Goal: Task Accomplishment & Management: Complete application form

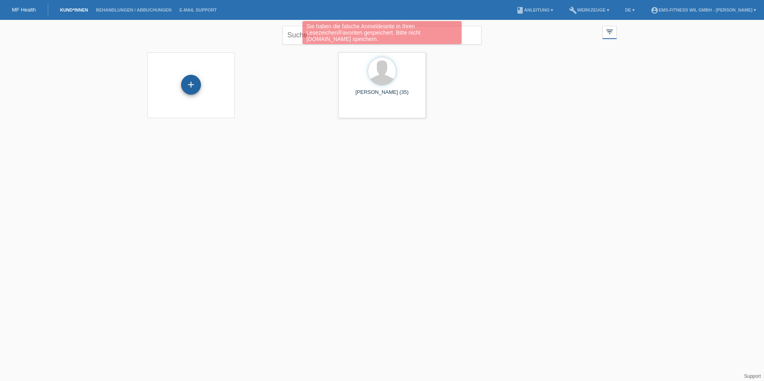
click at [194, 87] on div "+" at bounding box center [190, 85] width 19 height 14
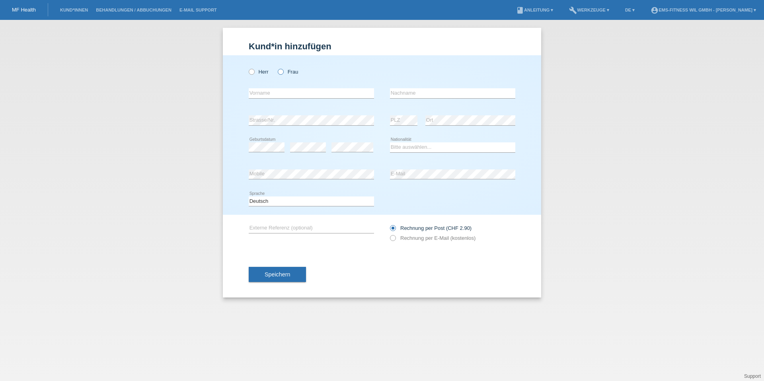
click at [277, 68] on icon at bounding box center [277, 68] width 0 height 0
click at [281, 71] on input "Frau" at bounding box center [280, 71] width 5 height 5
radio input "true"
click at [277, 91] on input "text" at bounding box center [311, 93] width 125 height 10
type input "Gauri"
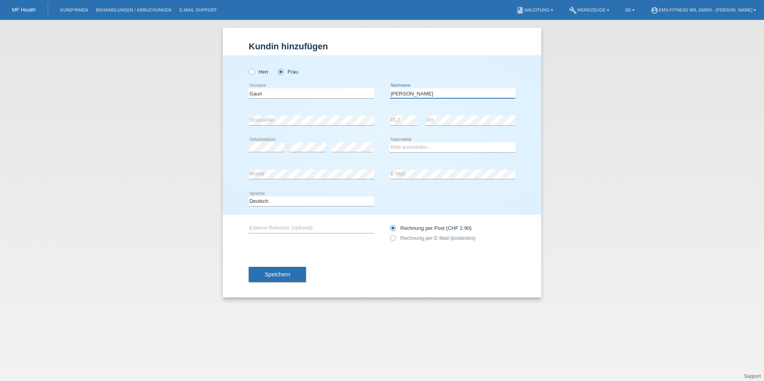
type input "Abhyankar"
select select "CH"
click at [286, 275] on span "Speichern" at bounding box center [277, 274] width 25 height 6
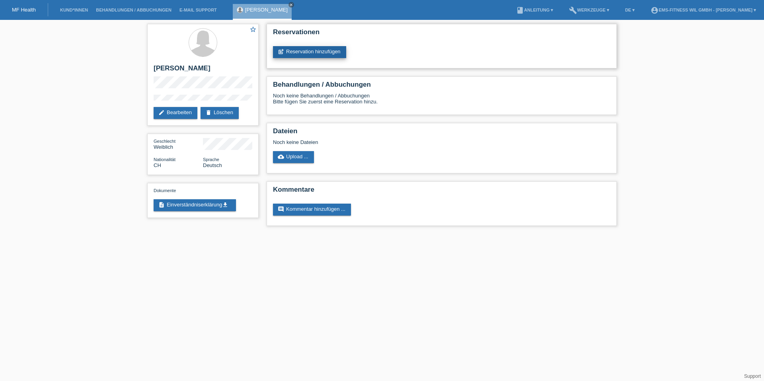
click at [332, 54] on link "post_add Reservation hinzufügen" at bounding box center [309, 52] width 73 height 12
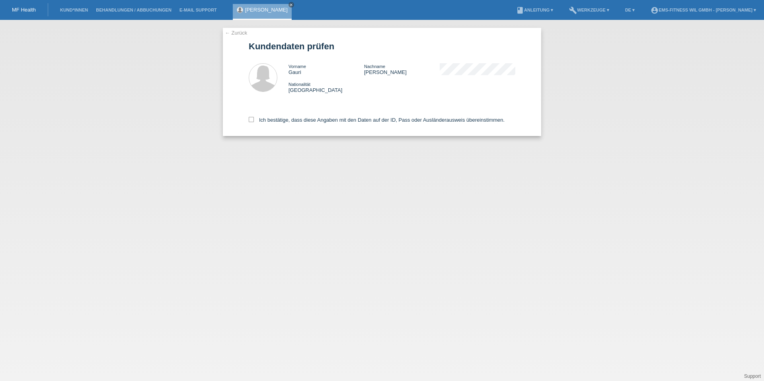
click at [335, 121] on label "Ich bestätige, dass diese Angaben mit den Daten auf der ID, Pass oder Ausländer…" at bounding box center [377, 120] width 256 height 6
click at [254, 121] on input "Ich bestätige, dass diese Angaben mit den Daten auf der ID, Pass oder Ausländer…" at bounding box center [251, 119] width 5 height 5
checkbox input "true"
